Goal: Information Seeking & Learning: Learn about a topic

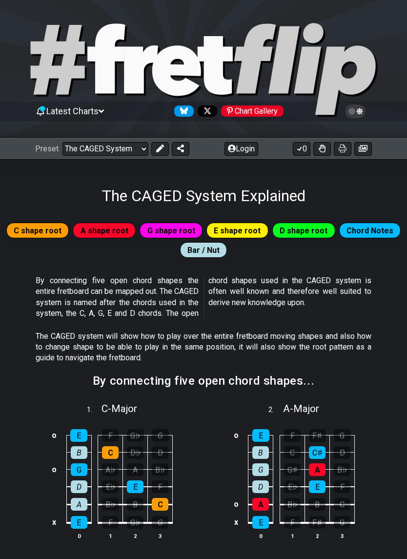
click at [89, 150] on select "Welcome to #fretflip! Initial Preset Custom Preset Minor Pentatonic Major Penta…" at bounding box center [105, 149] width 86 height 14
select select "/how-to-solo"
select select "C"
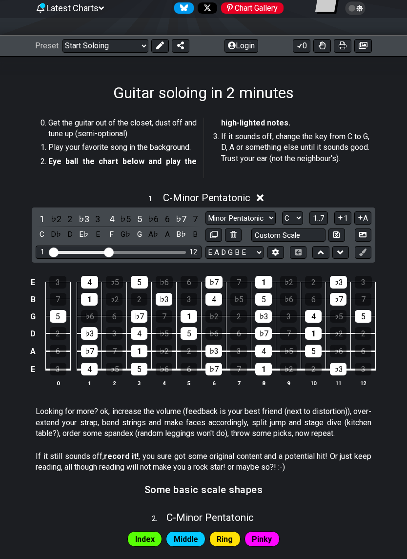
scroll to position [103, 0]
click at [260, 215] on select "Minor Pentatonic Root Minor Pentatonic Major Pentatonic Minor Blues Major Blues…" at bounding box center [240, 217] width 70 height 13
select select "Major / [PERSON_NAME]"
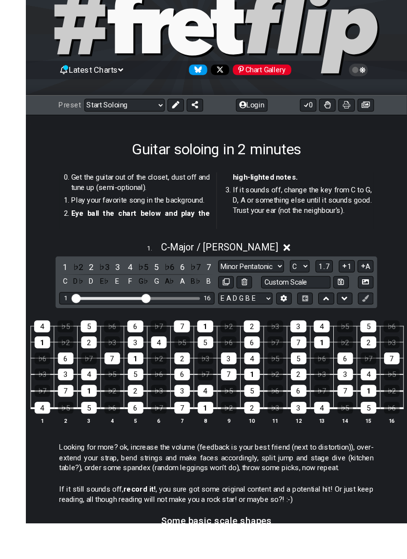
scroll to position [111, 0]
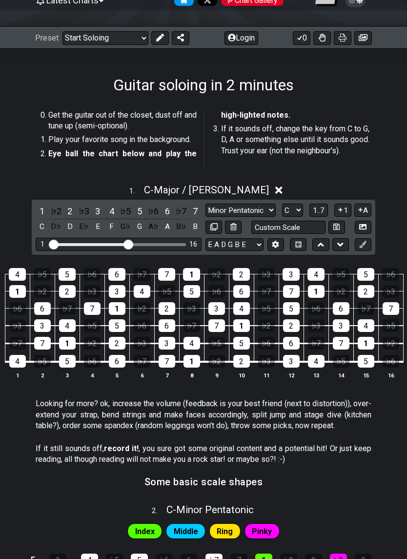
click at [358, 247] on button at bounding box center [363, 244] width 17 height 13
click at [362, 244] on icon at bounding box center [362, 244] width 7 height 7
click at [367, 240] on button at bounding box center [363, 244] width 17 height 13
click at [367, 241] on button at bounding box center [363, 244] width 17 height 13
click at [361, 245] on icon at bounding box center [362, 244] width 7 height 7
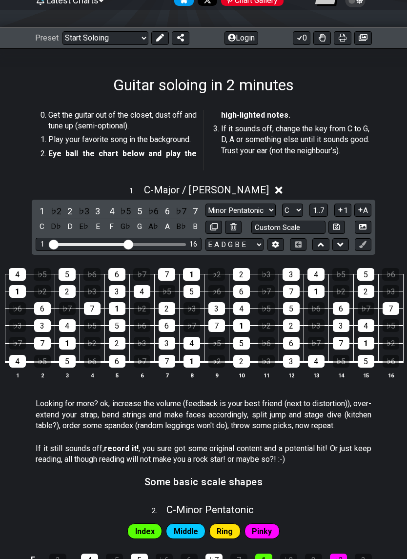
click at [276, 249] on button at bounding box center [275, 244] width 17 height 13
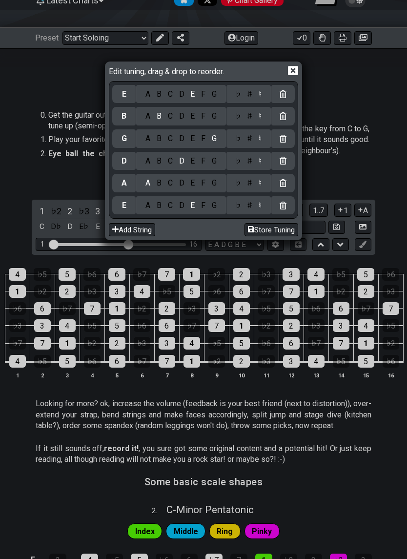
click at [298, 73] on icon at bounding box center [293, 70] width 10 height 9
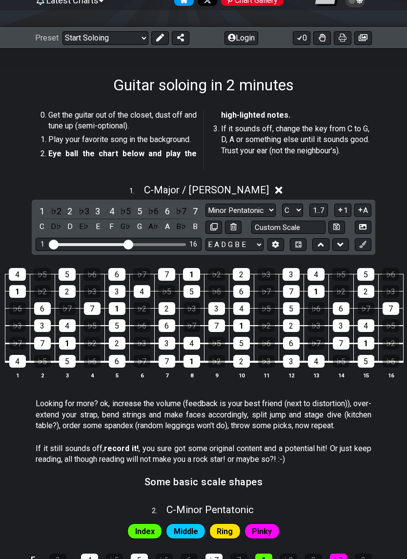
click at [363, 31] on button at bounding box center [363, 38] width 18 height 14
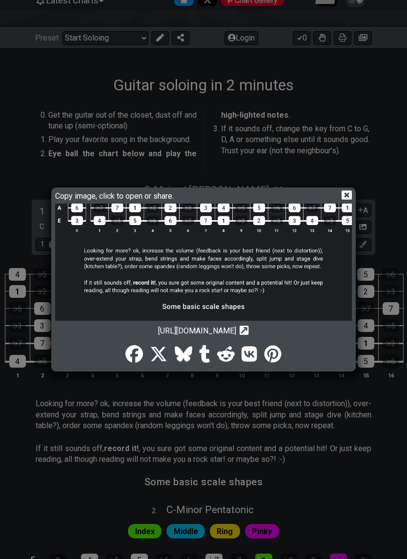
scroll to position [186, 0]
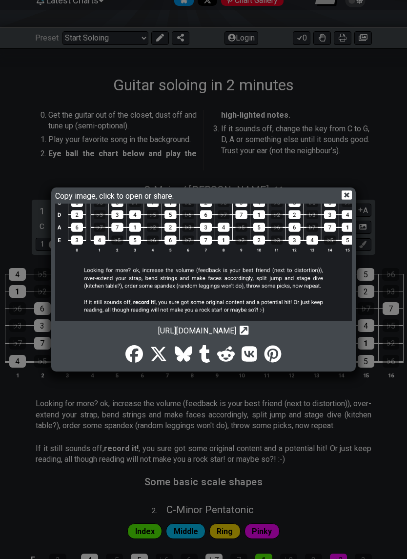
click at [350, 191] on icon at bounding box center [347, 195] width 10 height 10
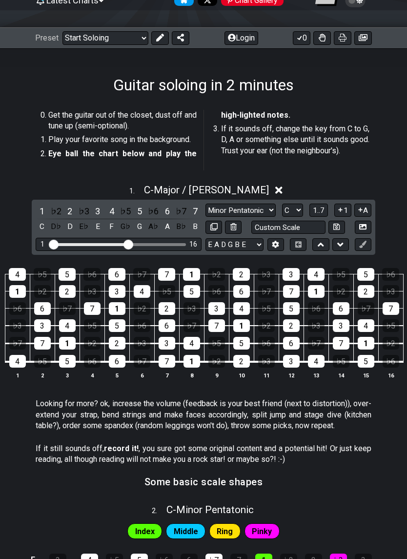
click at [247, 39] on button "Login" at bounding box center [241, 38] width 34 height 14
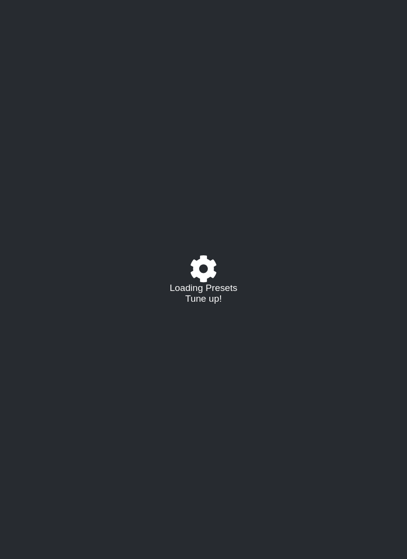
select select "/how-to-solo"
select select "C"
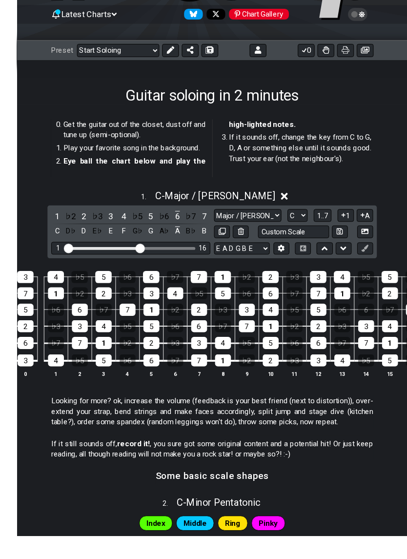
scroll to position [140, 0]
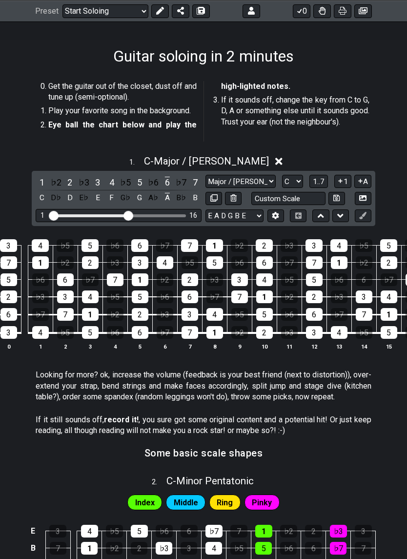
click at [340, 214] on icon at bounding box center [340, 216] width 6 height 10
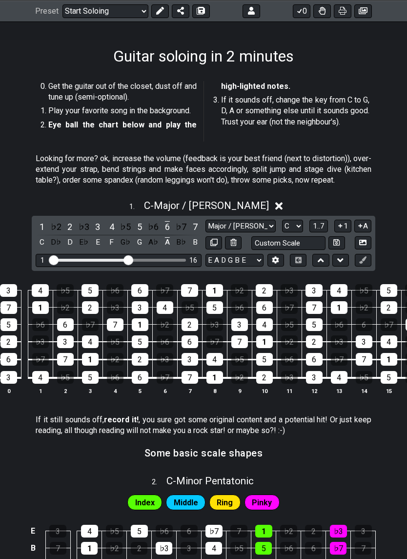
click at [323, 262] on icon at bounding box center [321, 260] width 6 height 10
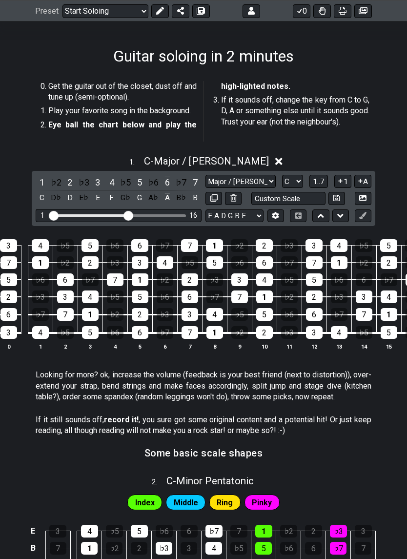
click at [370, 9] on button at bounding box center [363, 11] width 18 height 14
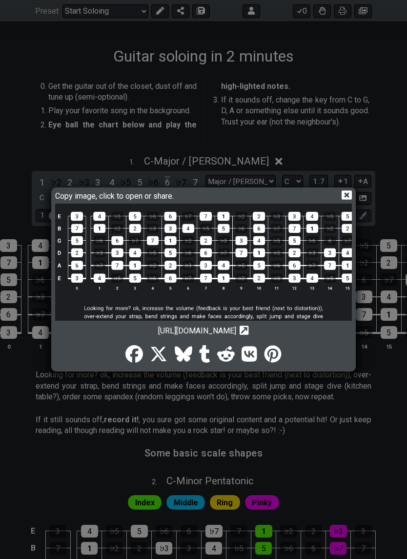
scroll to position [143, 0]
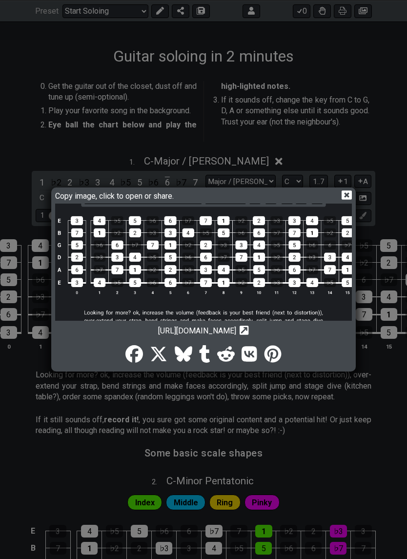
click at [343, 198] on icon at bounding box center [347, 194] width 10 height 9
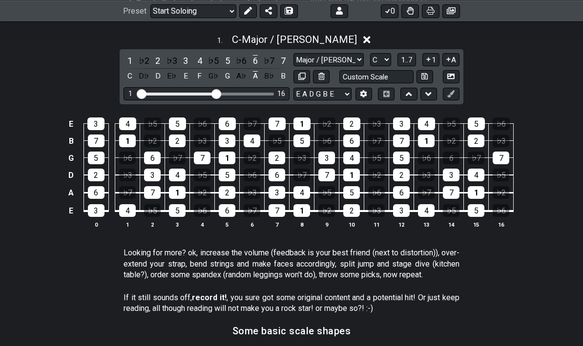
scroll to position [266, 0]
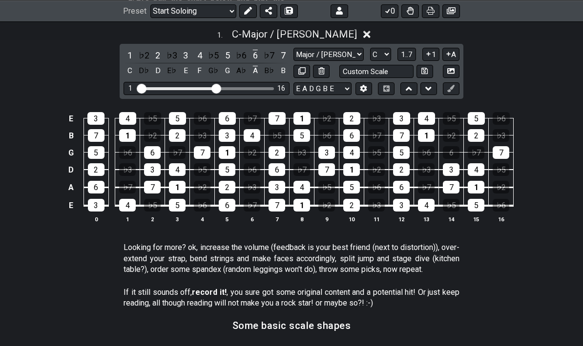
click at [406, 4] on button at bounding box center [451, 11] width 18 height 14
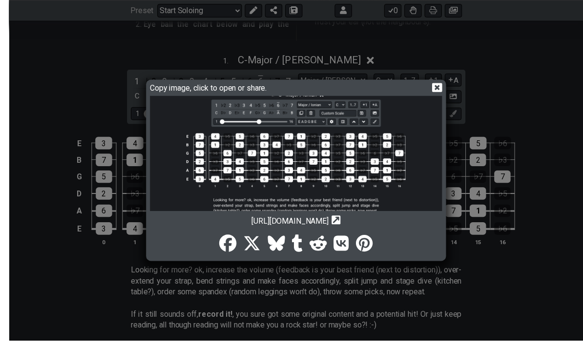
scroll to position [232, 0]
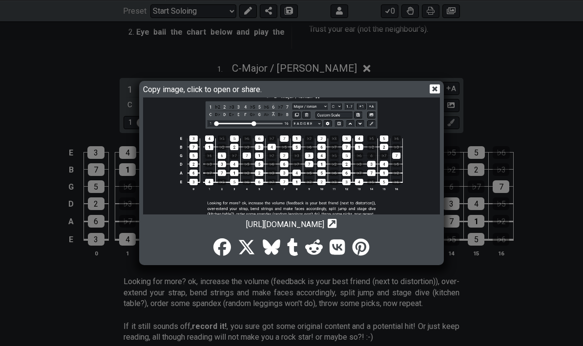
click at [325, 179] on img at bounding box center [291, 260] width 297 height 468
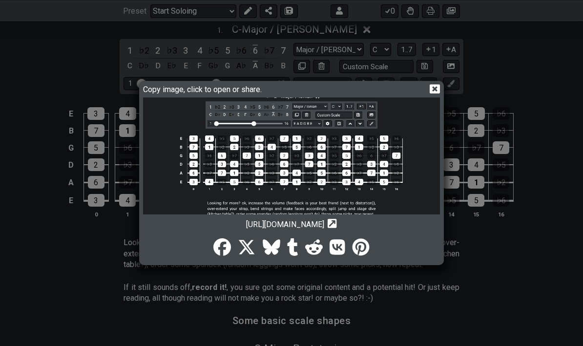
click at [406, 88] on icon at bounding box center [434, 88] width 10 height 9
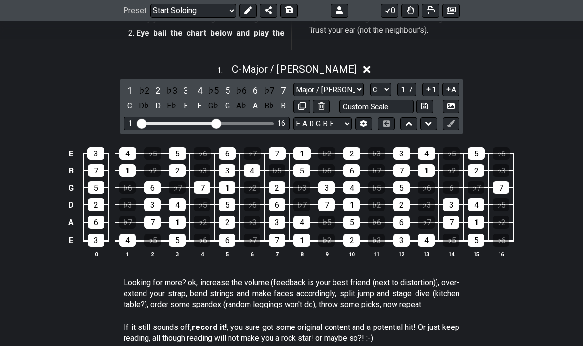
scroll to position [231, 0]
click at [406, 81] on div "1 . C - Major / Ionian 1 ♭2 2 ♭3 3 4 ♭5 5 ♭6 6 ♭7 7 C D♭ D E♭ E F G♭ G A♭ A B♭ …" at bounding box center [291, 165] width 583 height 215
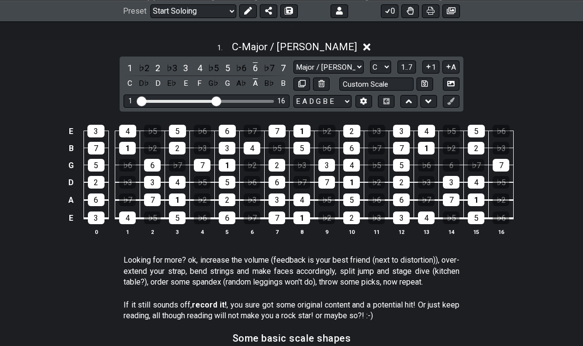
scroll to position [262, 0]
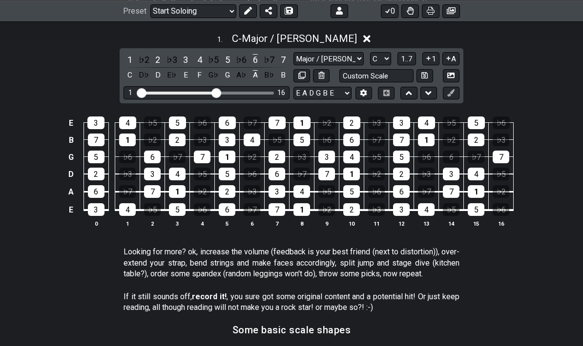
click at [177, 9] on select "Welcome to #fretflip! Initial Preset Custom Preset Minor Pentatonic Major Penta…" at bounding box center [193, 11] width 86 height 14
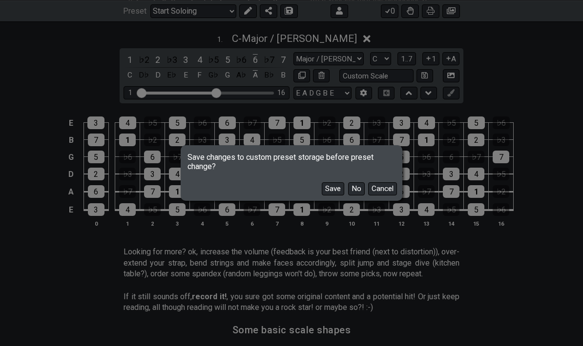
click at [359, 185] on button "No" at bounding box center [356, 188] width 17 height 13
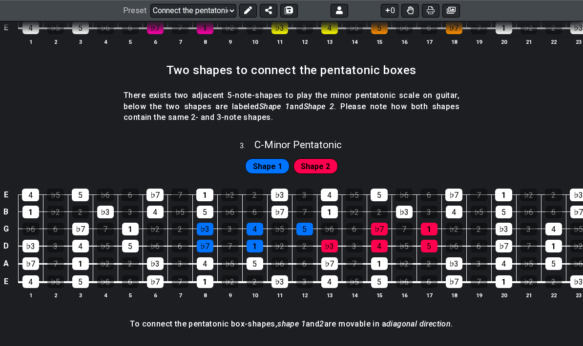
scroll to position [589, 0]
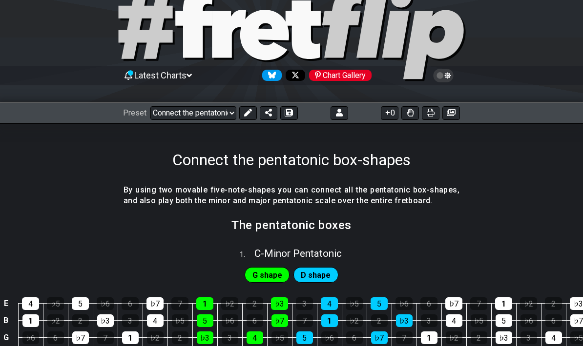
scroll to position [38, 0]
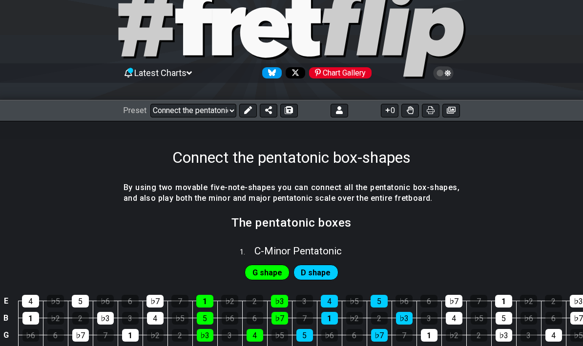
click at [406, 192] on h4 "By using two movable five-note-shapes you can connect all the pentatonic box-sh…" at bounding box center [291, 193] width 336 height 22
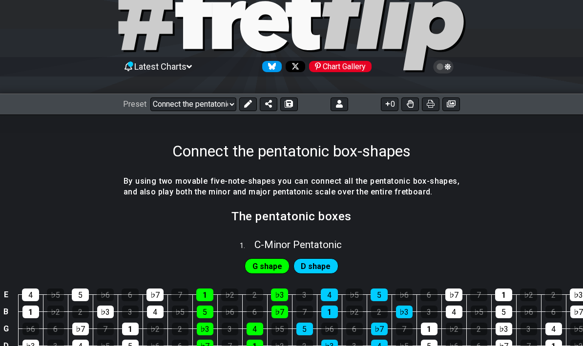
scroll to position [0, 0]
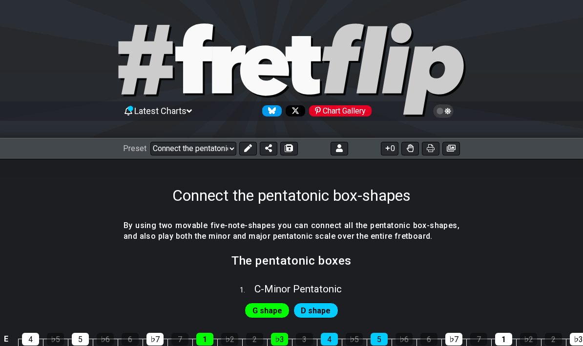
click at [186, 149] on select "Welcome to #fretflip! Initial Preset Custom Preset Minor Pentatonic Major Penta…" at bounding box center [193, 149] width 86 height 14
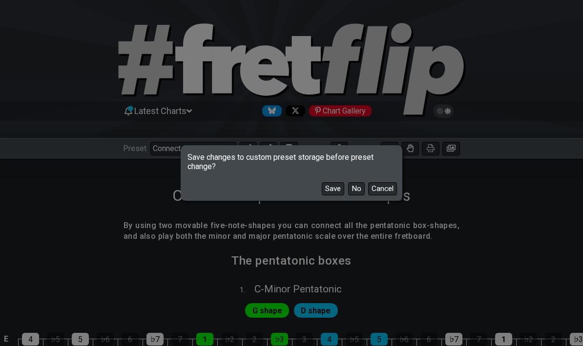
click at [354, 194] on button "No" at bounding box center [356, 188] width 17 height 13
select select "/template"
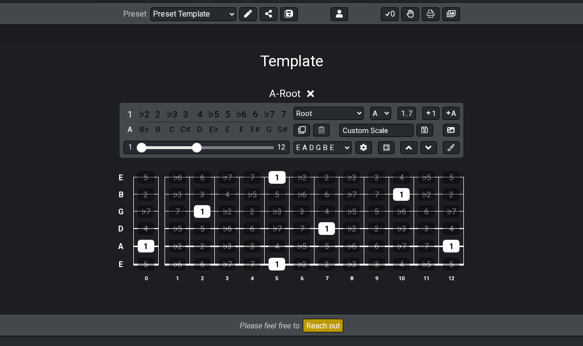
scroll to position [135, 0]
click at [171, 131] on div "C" at bounding box center [171, 129] width 13 height 13
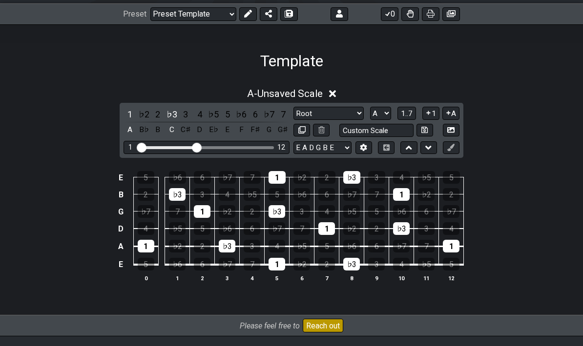
click at [382, 108] on select "A♭ A A♯ B♭ B C C♯ D♭ D D♯ E♭ E F F♯ G♭ G G♯" at bounding box center [380, 113] width 21 height 13
select select "C"
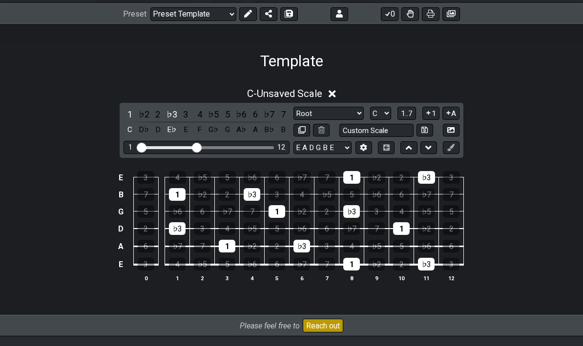
click at [165, 116] on div "♭3" at bounding box center [171, 114] width 13 height 13
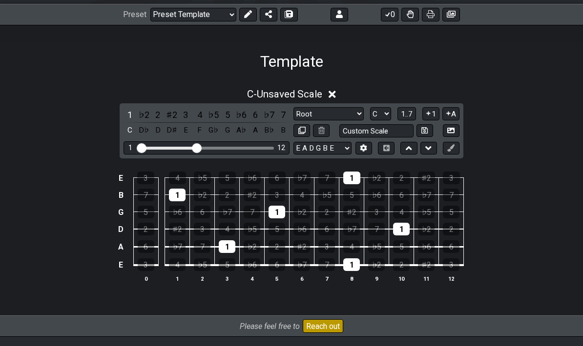
scroll to position [133, 0]
click at [220, 143] on div "1 12" at bounding box center [206, 148] width 166 height 13
click at [236, 145] on div "1 12" at bounding box center [206, 148] width 166 height 13
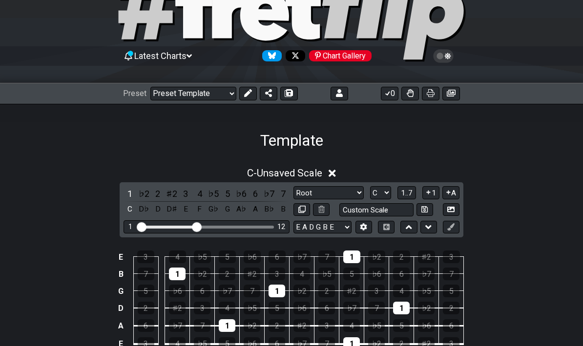
scroll to position [0, 0]
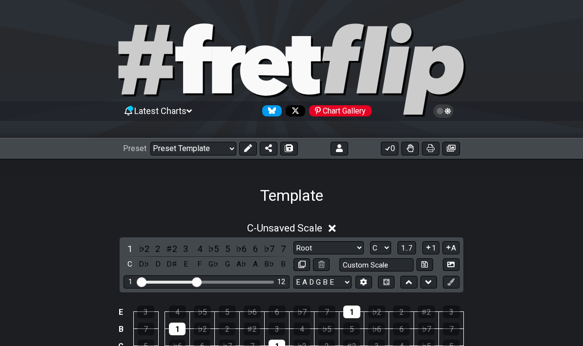
click at [146, 112] on span "Latest Charts" at bounding box center [160, 111] width 52 height 10
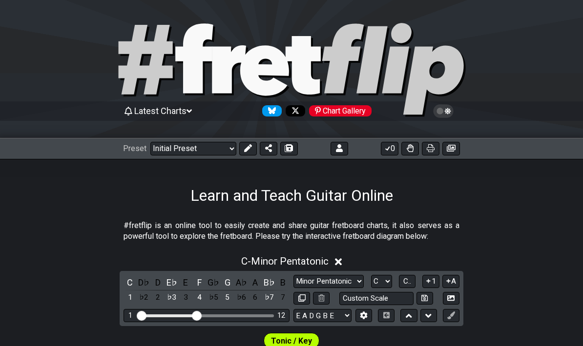
click at [181, 148] on select "Welcome to #fretflip! Initial Preset Custom Preset Minor Pentatonic Major Penta…" at bounding box center [193, 149] width 86 height 14
select select "/guitar-scales"
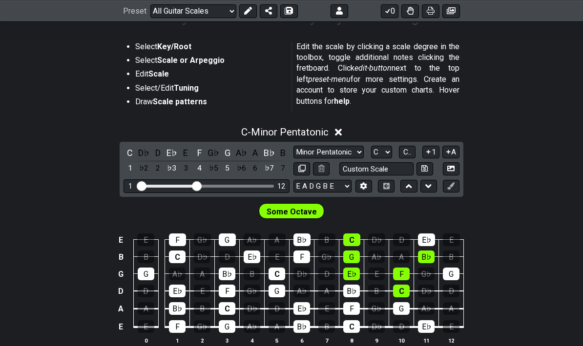
scroll to position [196, 0]
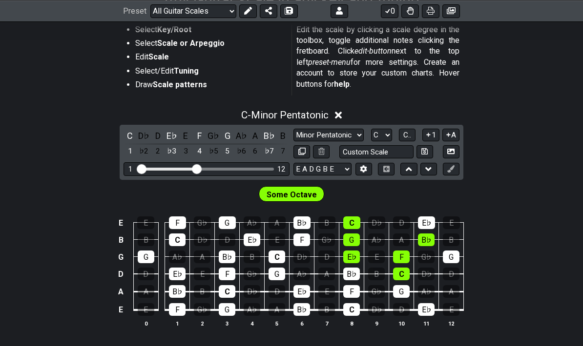
click at [314, 136] on select "Minor Pentatonic Root Minor Pentatonic Major Pentatonic Minor Blues Major Blues…" at bounding box center [328, 135] width 70 height 13
select select "Major / [PERSON_NAME]"
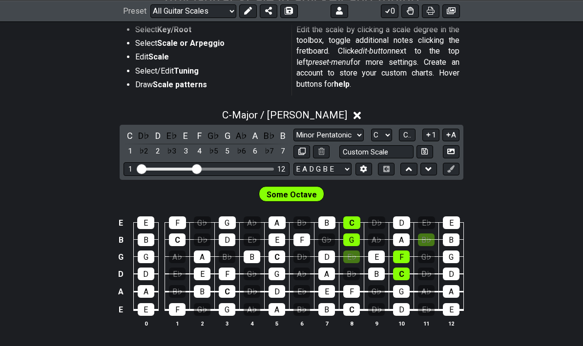
click at [284, 195] on span "Some Octave" at bounding box center [291, 195] width 50 height 14
click at [276, 196] on span "Some Octave" at bounding box center [291, 195] width 50 height 14
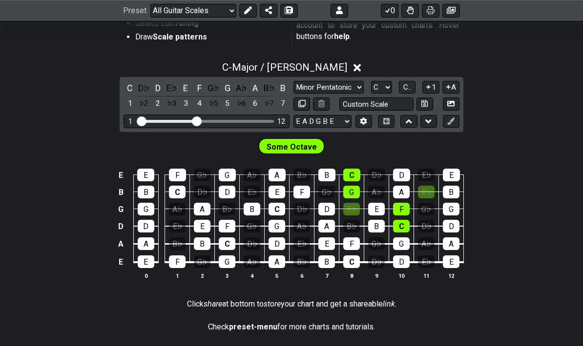
scroll to position [244, 0]
click at [348, 210] on div "E♭" at bounding box center [351, 209] width 17 height 13
click at [346, 205] on div "E♭" at bounding box center [351, 209] width 17 height 13
click at [123, 84] on div "C" at bounding box center [129, 87] width 13 height 13
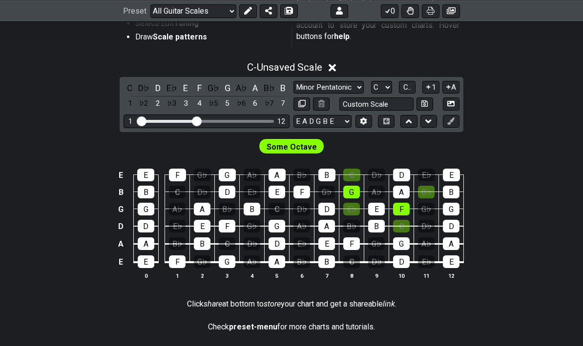
click at [127, 84] on div "C" at bounding box center [129, 87] width 13 height 13
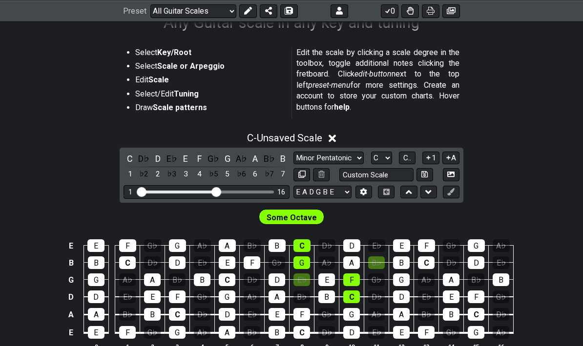
scroll to position [156, 0]
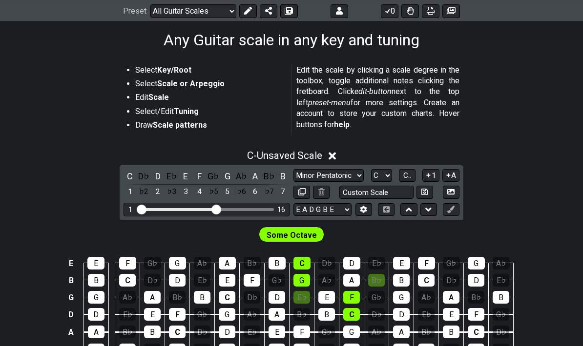
click at [384, 172] on select "A♭ A A♯ B♭ B C C♯ D♭ D D♯ E♭ E F F♯ G♭ G G♯" at bounding box center [381, 175] width 21 height 13
click at [415, 171] on button "C.." at bounding box center [407, 175] width 17 height 13
click at [405, 174] on span "1..7" at bounding box center [407, 175] width 12 height 9
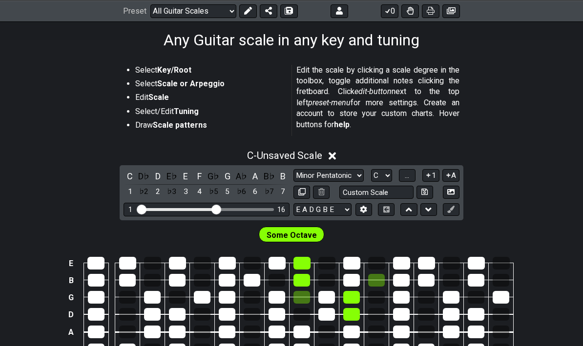
click at [406, 174] on span "..." at bounding box center [406, 175] width 4 height 9
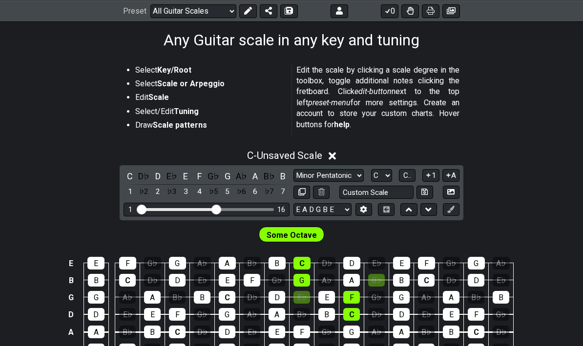
click at [405, 173] on span "C.." at bounding box center [407, 175] width 8 height 9
click at [430, 176] on icon at bounding box center [427, 175] width 9 height 7
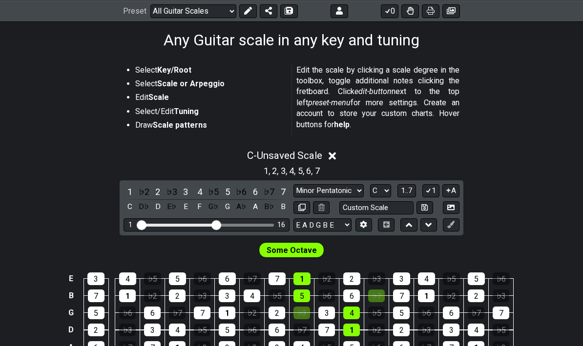
click at [431, 188] on button "1" at bounding box center [430, 190] width 17 height 13
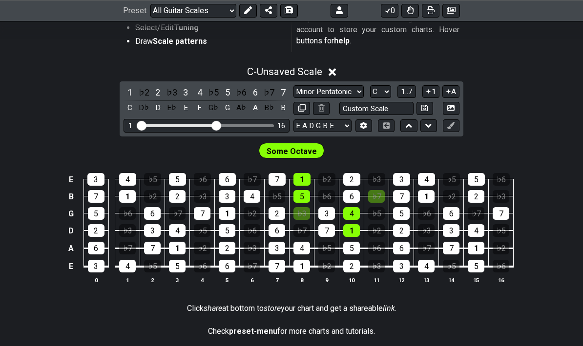
scroll to position [239, 0]
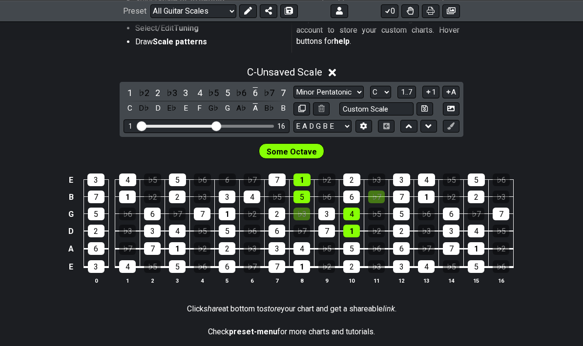
click at [225, 180] on div "6" at bounding box center [227, 180] width 17 height 13
click at [225, 179] on div "6" at bounding box center [227, 180] width 17 height 13
click at [271, 139] on div "Some Octave" at bounding box center [291, 149] width 583 height 24
click at [281, 151] on span "Some Octave" at bounding box center [291, 152] width 50 height 14
click at [276, 149] on span "Some Octave" at bounding box center [291, 152] width 50 height 14
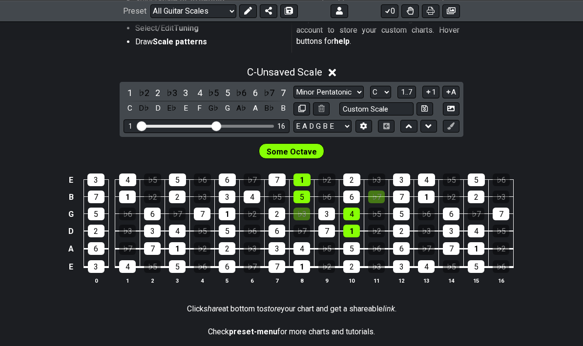
click at [448, 132] on button at bounding box center [451, 126] width 17 height 13
click at [444, 135] on div "1 ♭2 2 ♭3 3 4 ♭5 5 ♭6 6 ♭7 7 C D♭ D E♭ E F G♭ G A♭ A B♭ B Minor Pentatonic Root…" at bounding box center [291, 109] width 343 height 55
click at [450, 131] on button at bounding box center [451, 126] width 17 height 13
click at [303, 181] on div "1" at bounding box center [301, 180] width 17 height 13
click at [344, 154] on div "Some Octave" at bounding box center [291, 149] width 583 height 24
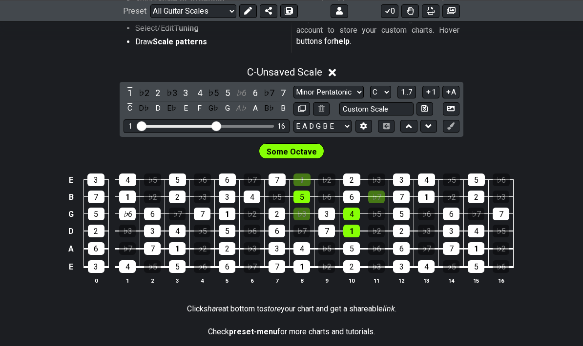
click at [130, 210] on div "♭6" at bounding box center [127, 214] width 17 height 13
click at [125, 211] on div "♭6" at bounding box center [127, 214] width 17 height 13
click at [127, 201] on div "1" at bounding box center [127, 197] width 17 height 13
click at [53, 99] on div "C - Unsaved Scale 1 ♭2 2 ♭3 3 4 ♭5 5 ♭6 6 ♭7 7 C D♭ D E♭ E F G♭ G A♭ A B♭ B Min…" at bounding box center [291, 179] width 583 height 238
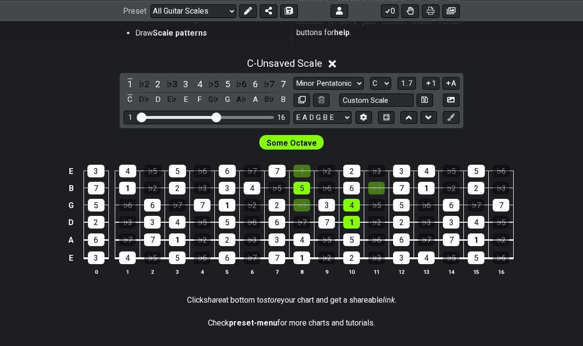
scroll to position [249, 0]
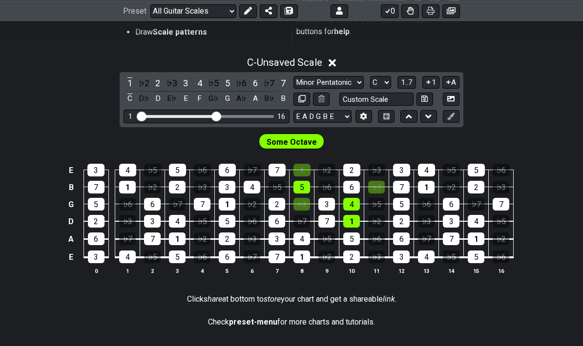
click at [540, 184] on div "E 3 4 ♭5 5 ♭6 6 ♭7 7 1 ♭2 2 ♭3 3 4 ♭5 5 ♭6 B 7 1 ♭2 2 ♭3 3 4 ♭5 5 ♭6 6 ♭7 7 1 ♭…" at bounding box center [291, 219] width 583 height 137
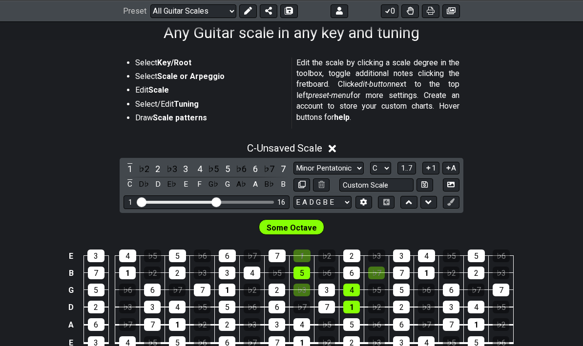
scroll to position [174, 0]
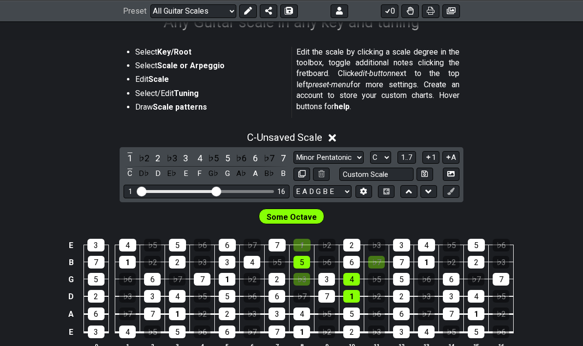
click at [388, 15] on button "0" at bounding box center [390, 11] width 18 height 14
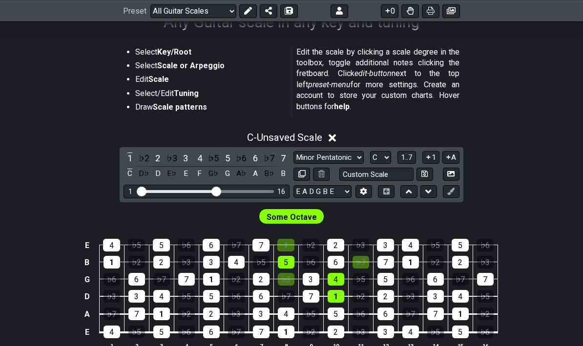
click at [389, 9] on icon at bounding box center [388, 11] width 10 height 8
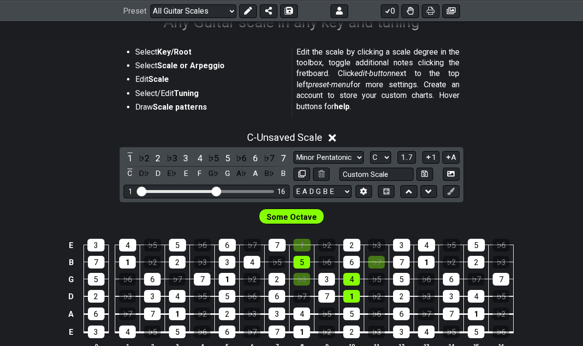
click at [389, 11] on icon at bounding box center [388, 11] width 10 height 8
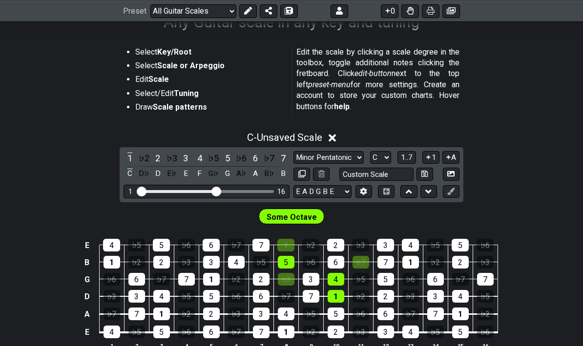
click at [388, 11] on icon at bounding box center [387, 10] width 4 height 4
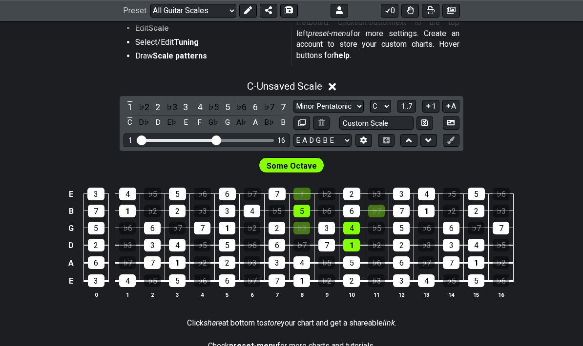
scroll to position [225, 0]
click at [286, 161] on span "Some Octave" at bounding box center [291, 166] width 50 height 14
click at [129, 104] on div "1" at bounding box center [129, 107] width 13 height 13
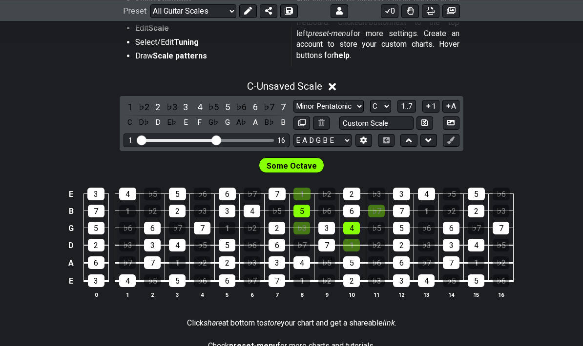
click at [157, 106] on div "2" at bounding box center [157, 107] width 13 height 13
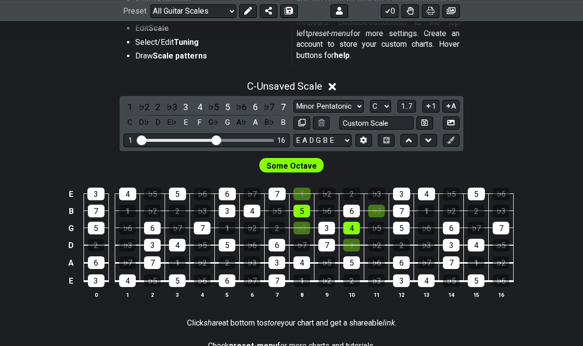
click at [182, 104] on div "3" at bounding box center [185, 107] width 13 height 13
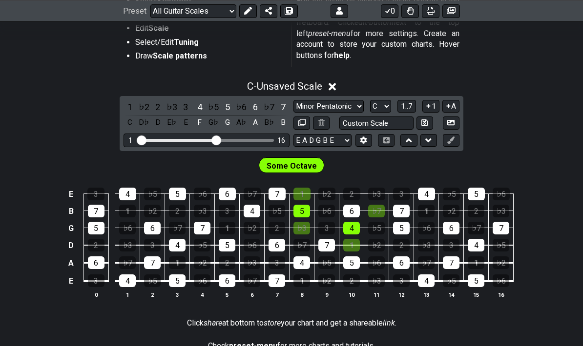
click at [198, 103] on div "4" at bounding box center [199, 107] width 13 height 13
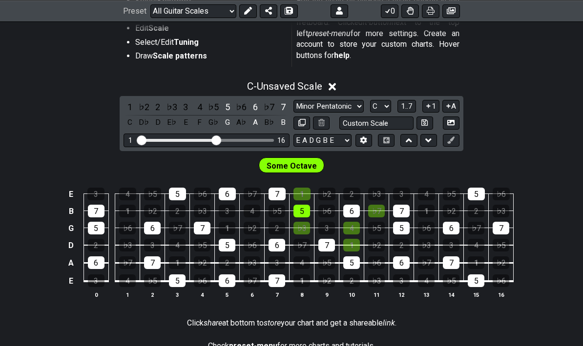
click at [221, 106] on div "5" at bounding box center [227, 107] width 13 height 13
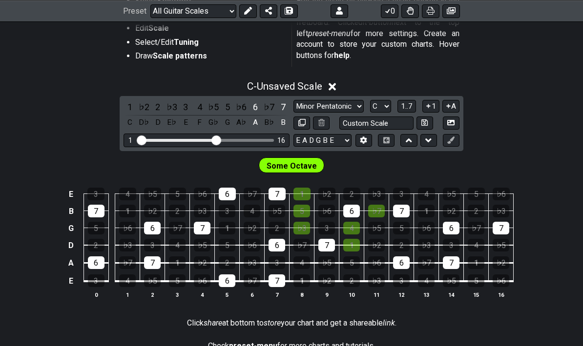
click at [249, 109] on div "6" at bounding box center [255, 107] width 13 height 13
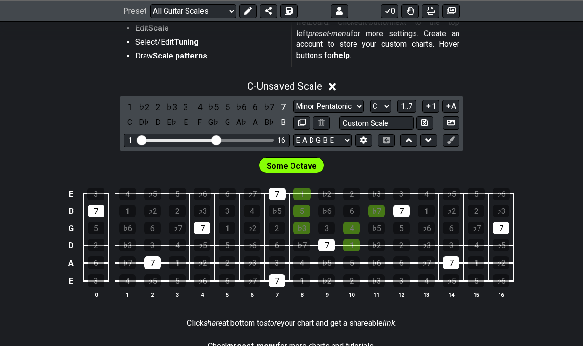
click at [249, 108] on div "6" at bounding box center [255, 107] width 13 height 13
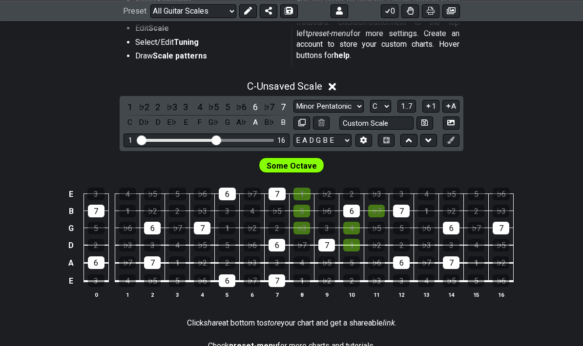
click at [249, 104] on div "6" at bounding box center [255, 107] width 13 height 13
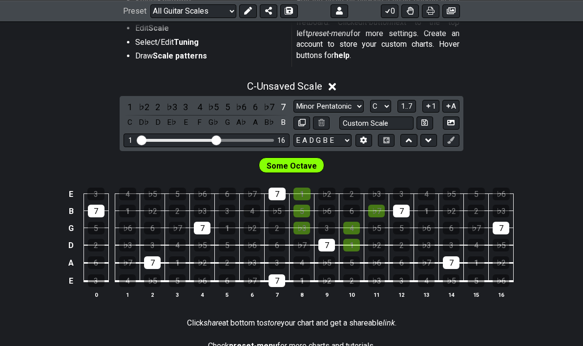
click at [277, 111] on div "7" at bounding box center [283, 107] width 13 height 13
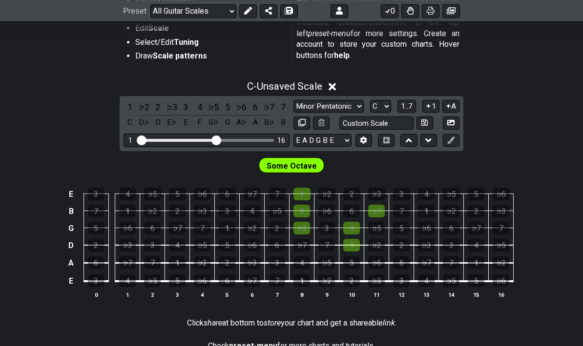
click at [274, 168] on span "Some Octave" at bounding box center [291, 166] width 50 height 14
click at [282, 163] on span "Some Octave" at bounding box center [291, 166] width 50 height 14
click at [299, 198] on div "1" at bounding box center [301, 194] width 17 height 13
click at [295, 189] on div "1" at bounding box center [301, 194] width 17 height 13
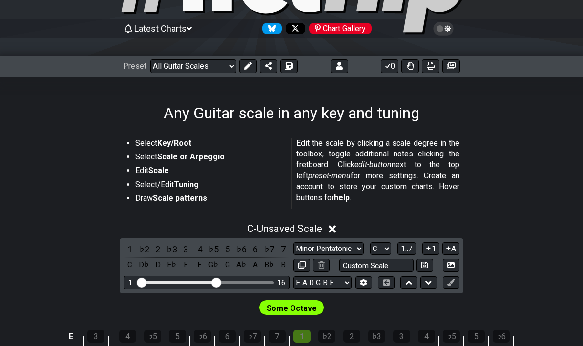
scroll to position [82, 0]
click at [184, 57] on div "Preset Welcome to #fretflip! Initial Preset Custom Preset Minor Pentatonic Majo…" at bounding box center [291, 66] width 583 height 21
click at [174, 66] on select "Welcome to #fretflip! Initial Preset Custom Preset Minor Pentatonic Major Penta…" at bounding box center [193, 67] width 86 height 14
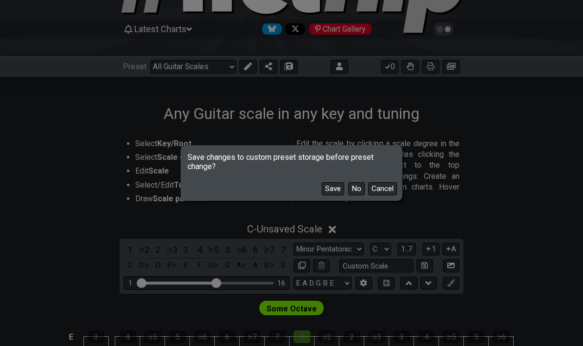
click at [354, 188] on button "No" at bounding box center [356, 188] width 17 height 13
select select "/3nps-caged-shapes"
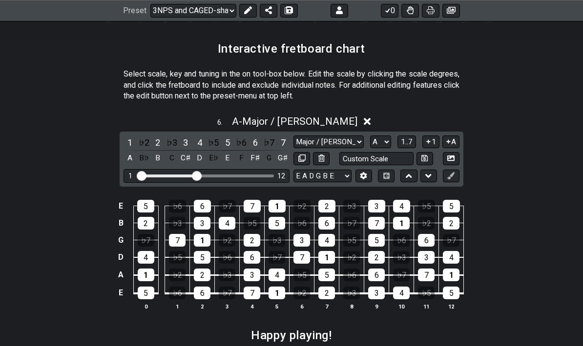
scroll to position [1391, 0]
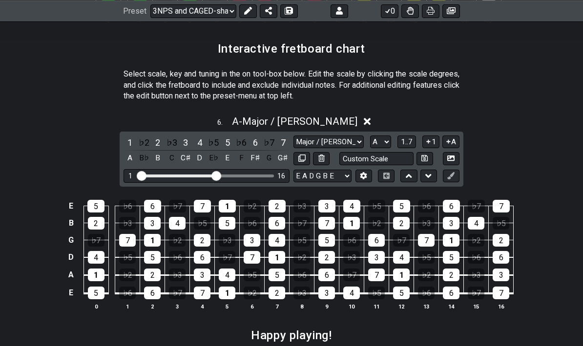
click at [382, 136] on select "A♭ A A♯ B♭ B C C♯ D♭ D D♯ E♭ E F F♯ G♭ G G♯" at bounding box center [380, 142] width 21 height 13
select select "C"
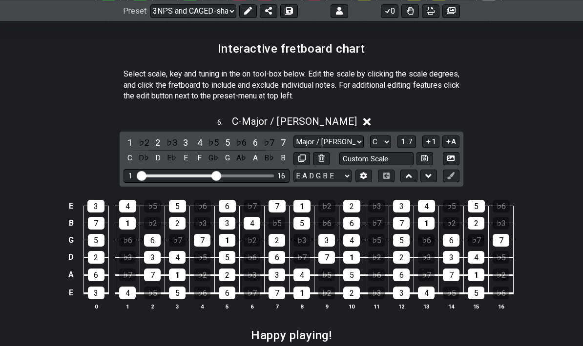
scroll to position [1377, 0]
